Goal: Information Seeking & Learning: Learn about a topic

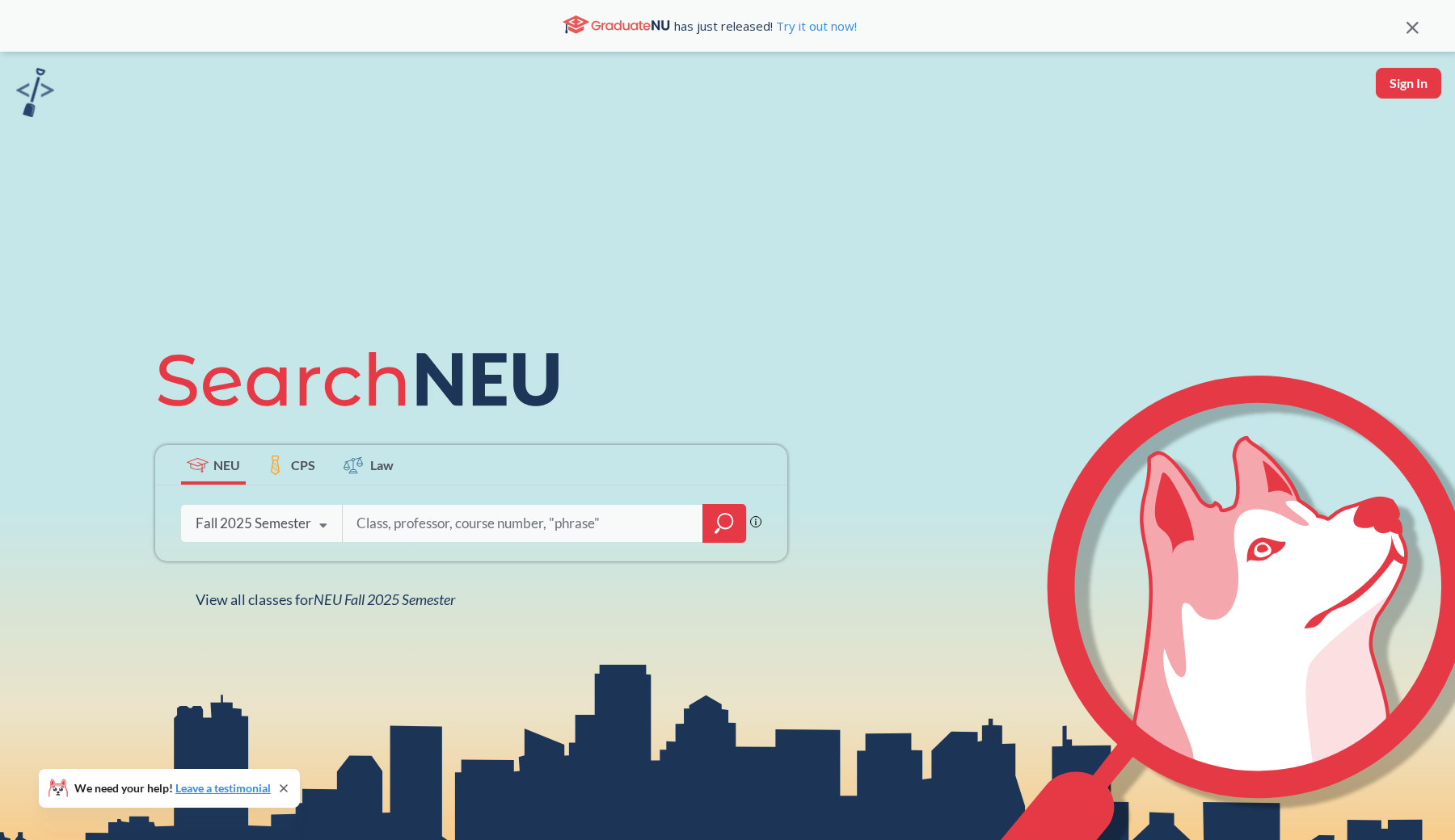
click at [368, 525] on input "search" at bounding box center [522, 524] width 336 height 34
type input "4440"
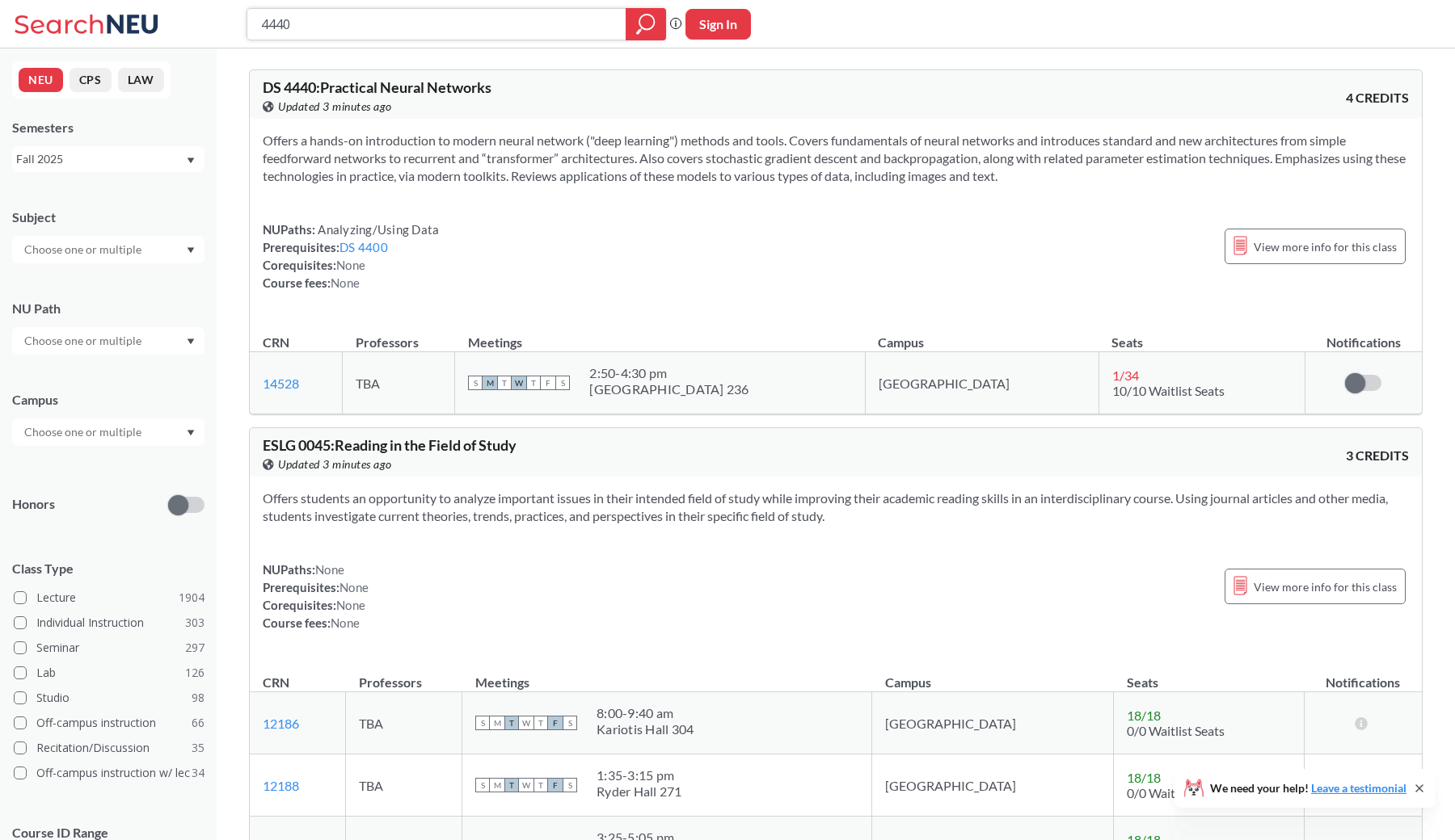
scroll to position [-13, 0]
drag, startPoint x: 643, startPoint y: 373, endPoint x: 763, endPoint y: 383, distance: 120.4
click at [763, 383] on div "S M T W T F S 2:50 - 4:30 pm Forsyth Building 236" at bounding box center [659, 383] width 383 height 36
copy div
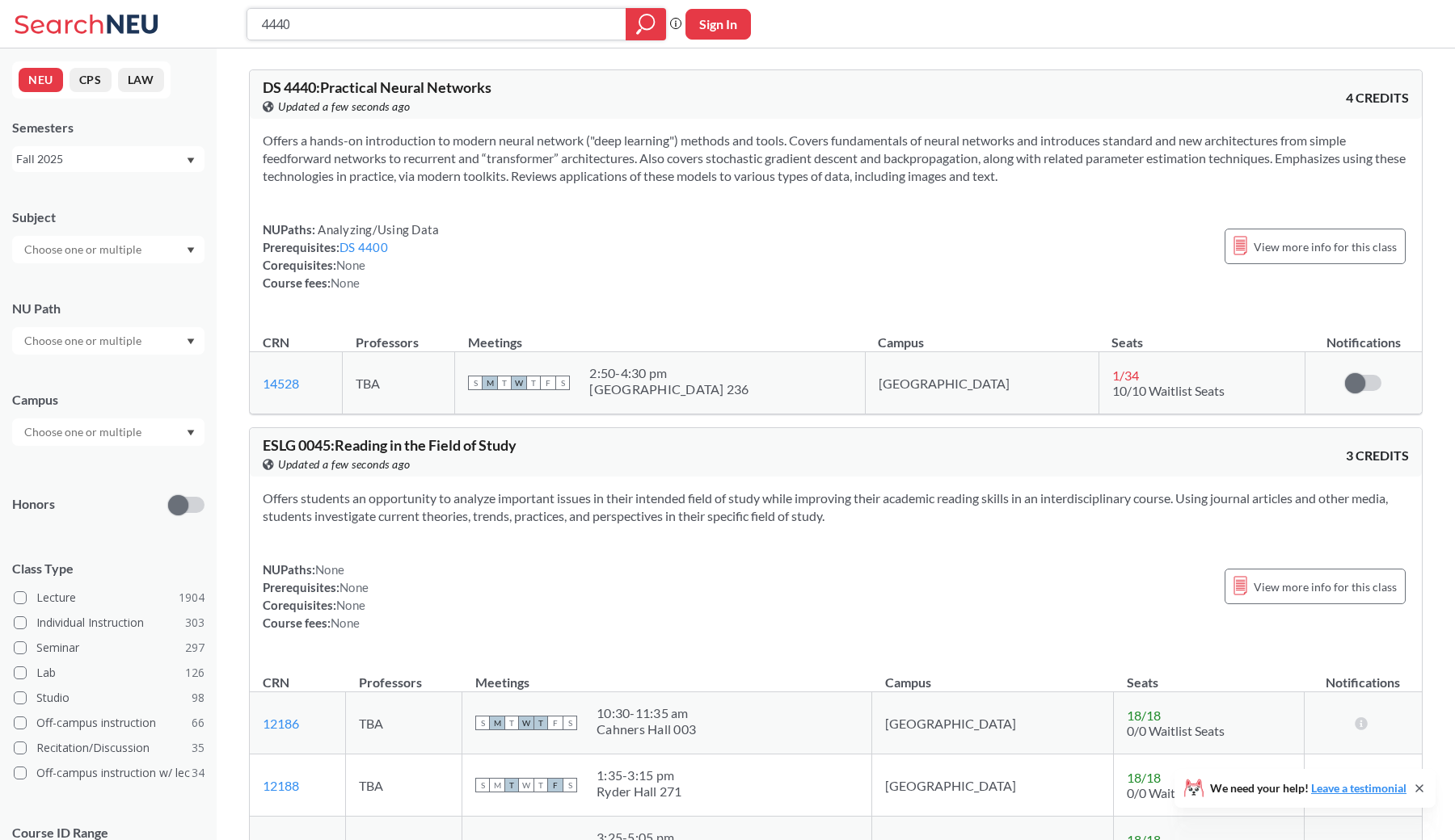
scroll to position [-10, 0]
click at [417, 86] on span "DS 4440 : Practical Neural Networks" at bounding box center [376, 87] width 228 height 18
click at [1245, 260] on div "View more info for this class" at bounding box center [1315, 246] width 181 height 36
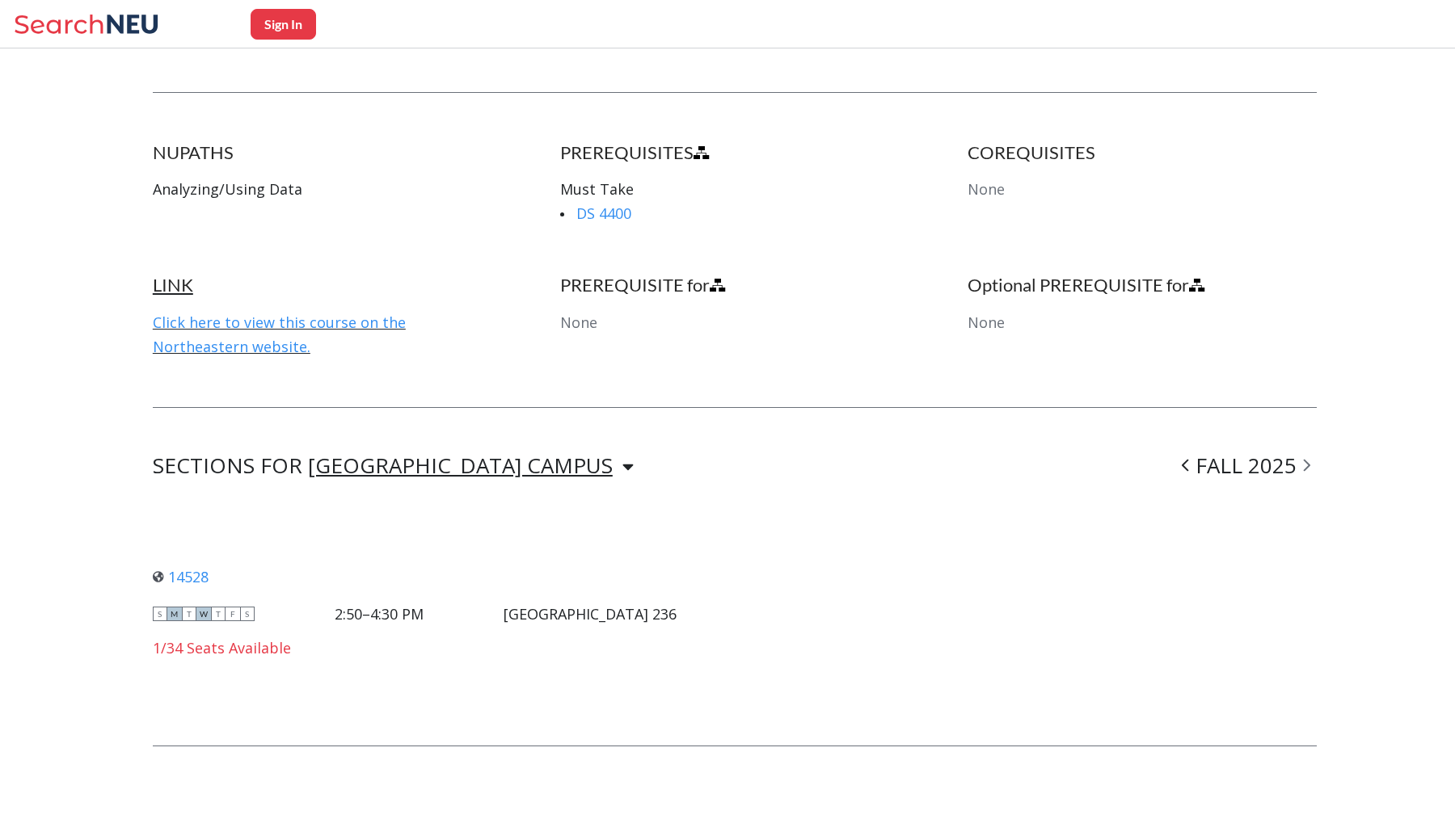
scroll to position [784, 0]
drag, startPoint x: 536, startPoint y: 607, endPoint x: 692, endPoint y: 610, distance: 156.0
click at [692, 610] on div "14528 View this section on Banner. S M T W T F S 2:50–4:30 PM [GEOGRAPHIC_DATA]…" at bounding box center [734, 611] width 1164 height 173
click at [752, 605] on div "14528 View this section on Banner. S M T W T F S 2:50–4:30 PM [GEOGRAPHIC_DATA]…" at bounding box center [734, 611] width 1164 height 173
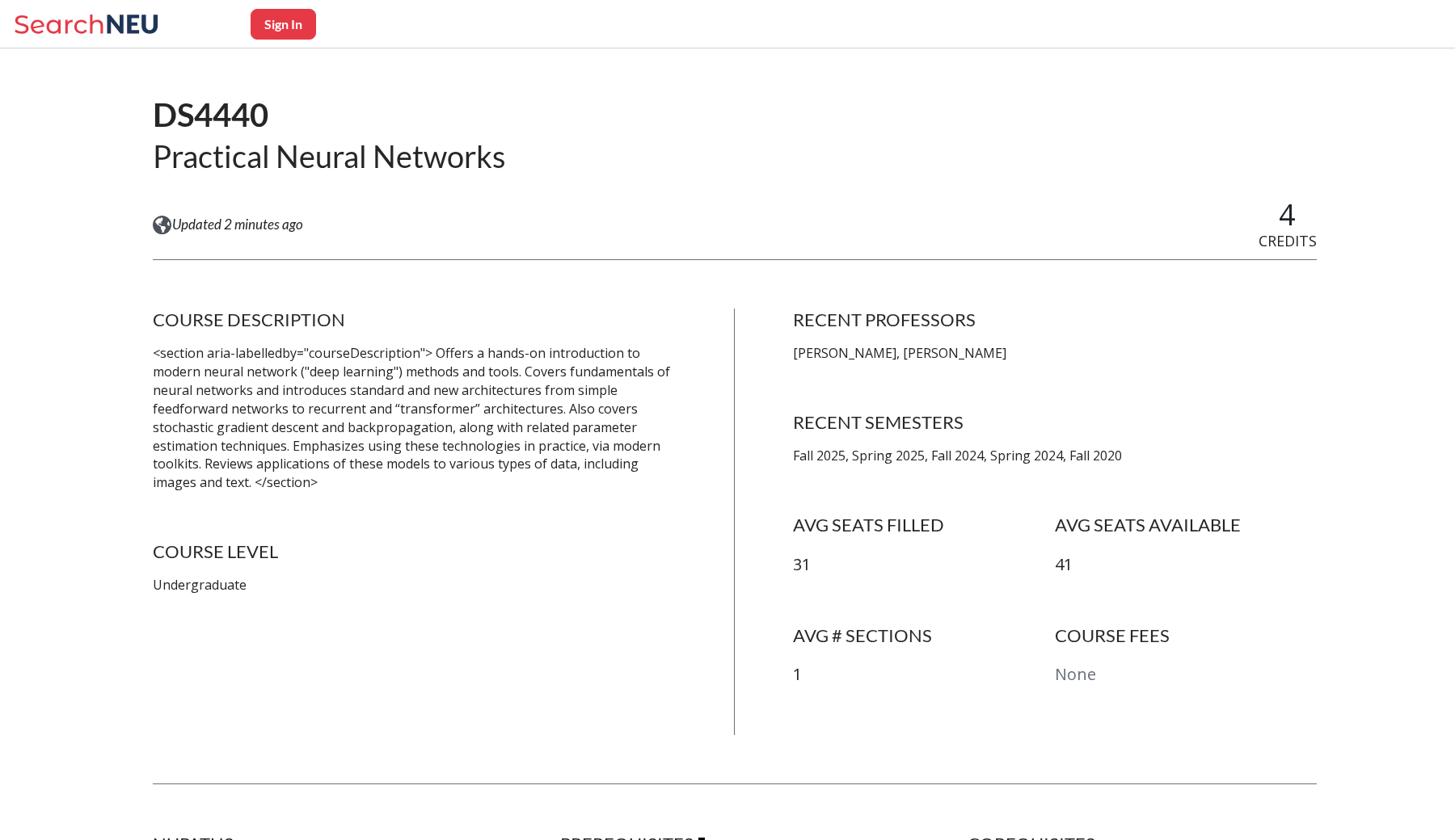
scroll to position [81, 0]
